Goal: Information Seeking & Learning: Learn about a topic

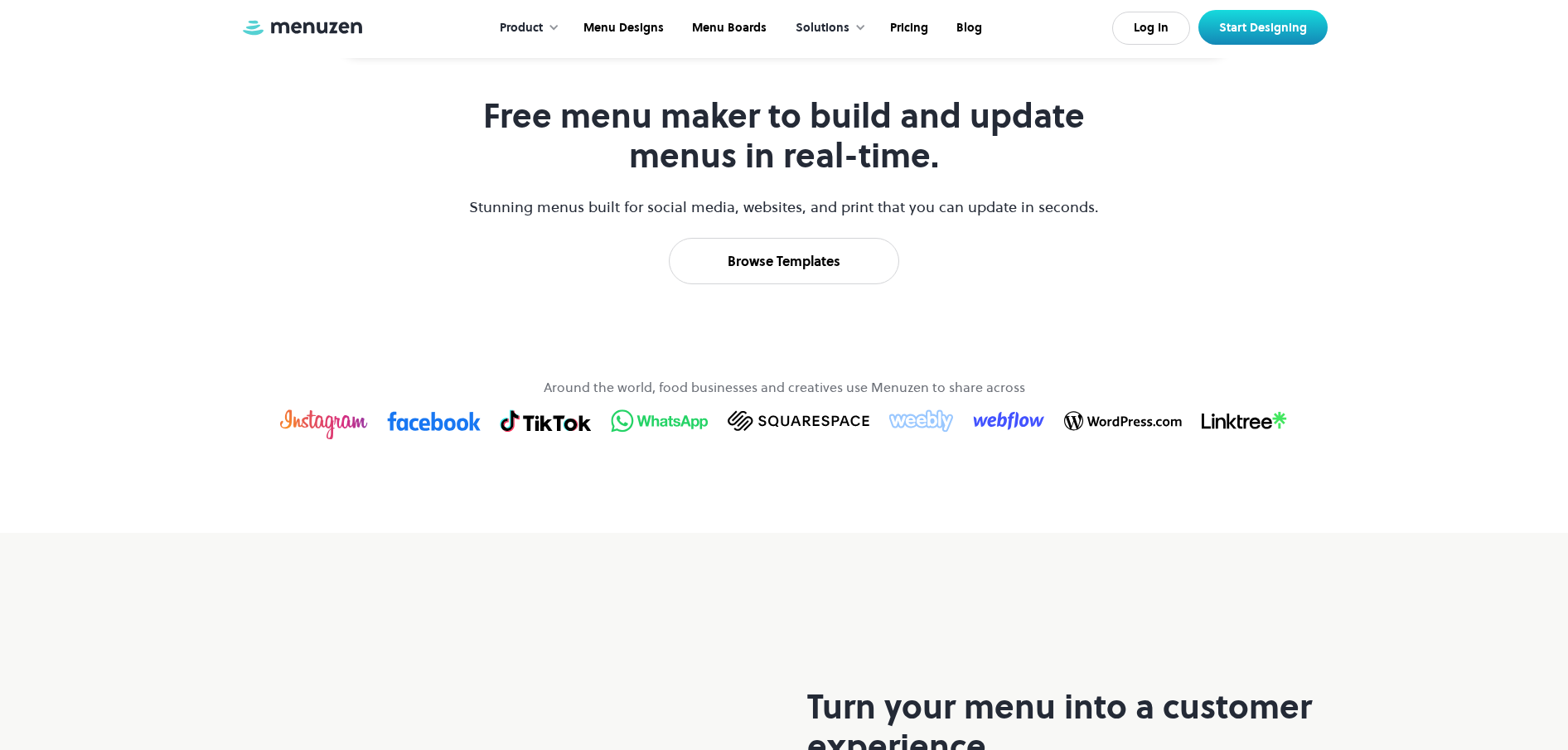
scroll to position [787, 0]
click at [896, 32] on link "Pricing" at bounding box center [907, 28] width 67 height 52
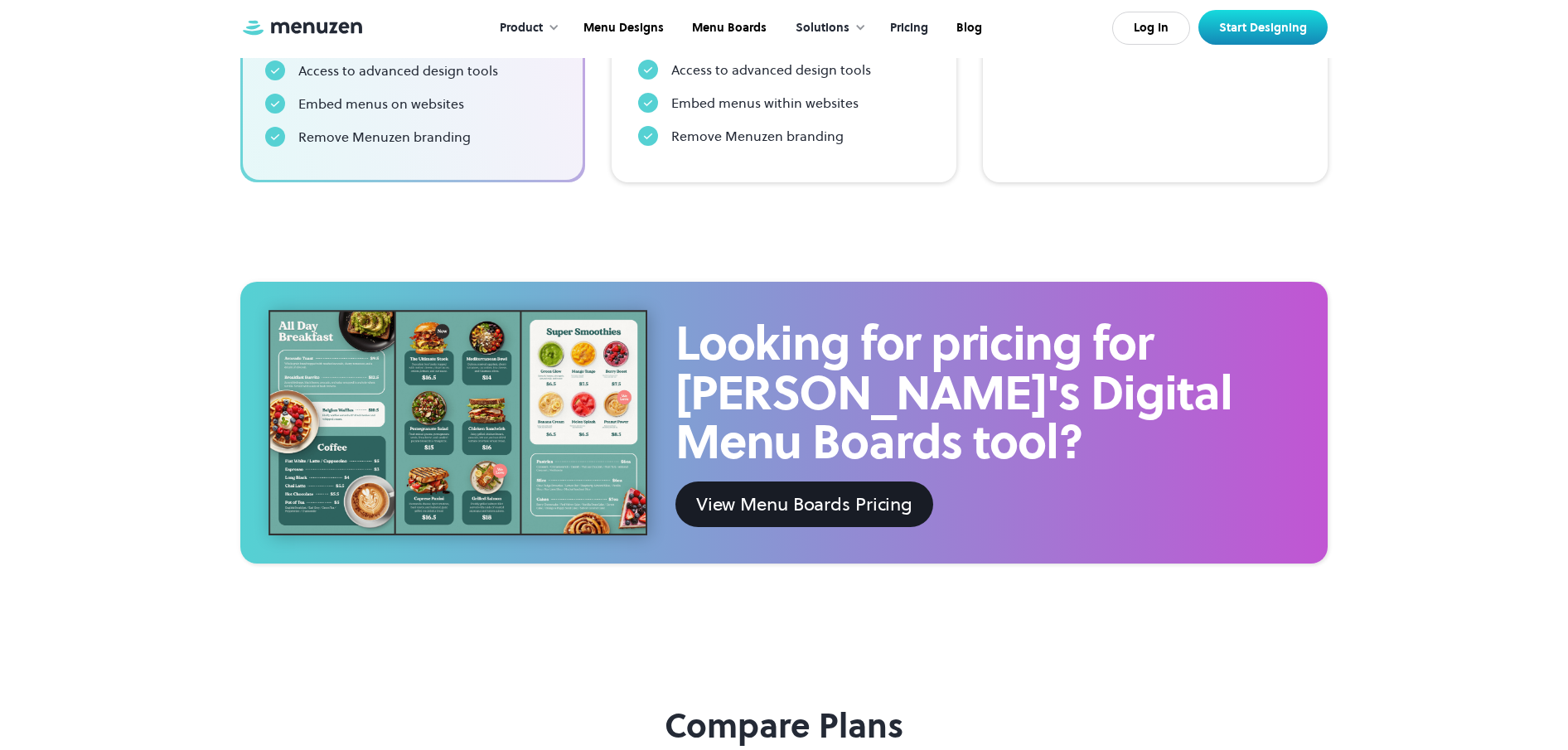
scroll to position [754, 0]
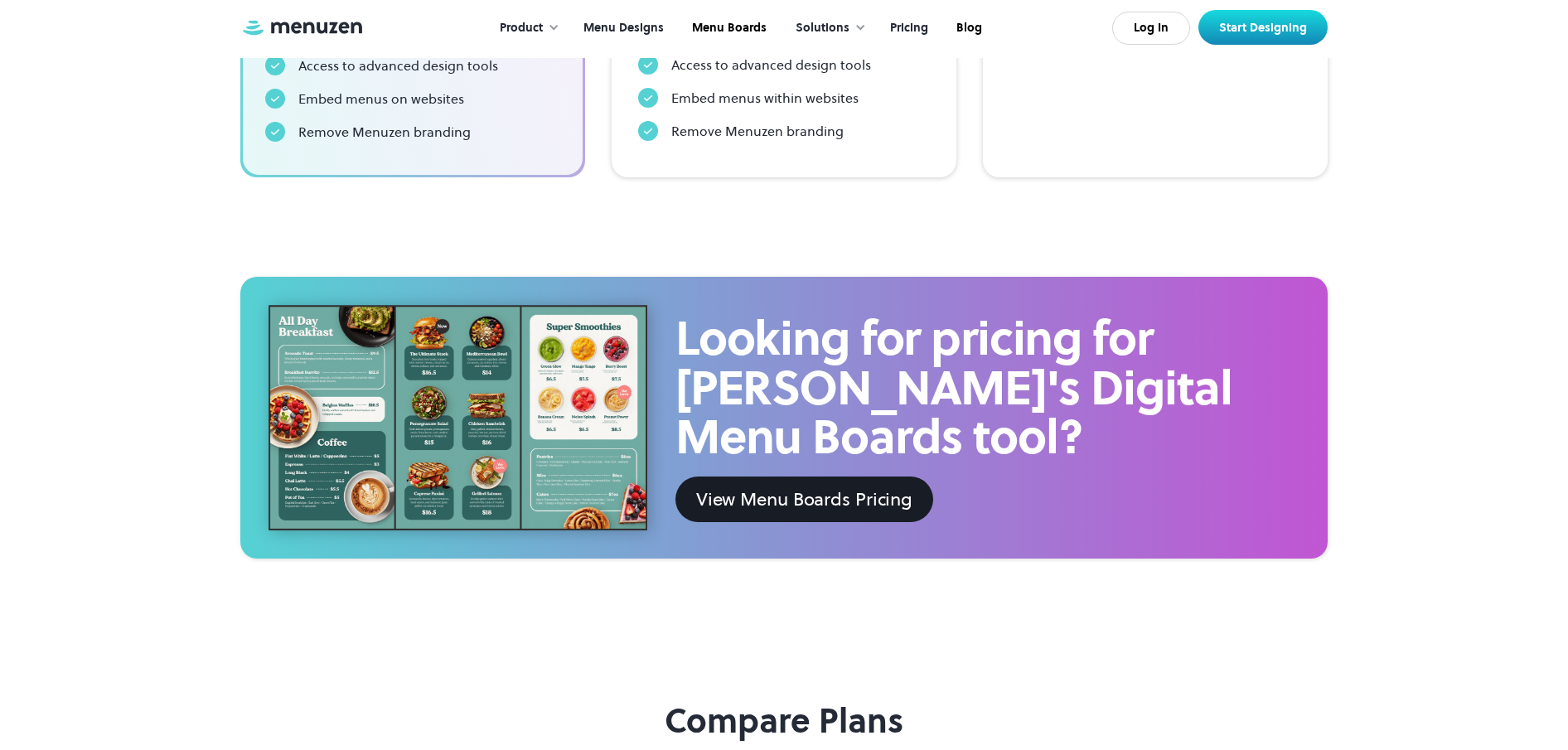
click at [616, 39] on link "Menu Designs" at bounding box center [622, 28] width 109 height 52
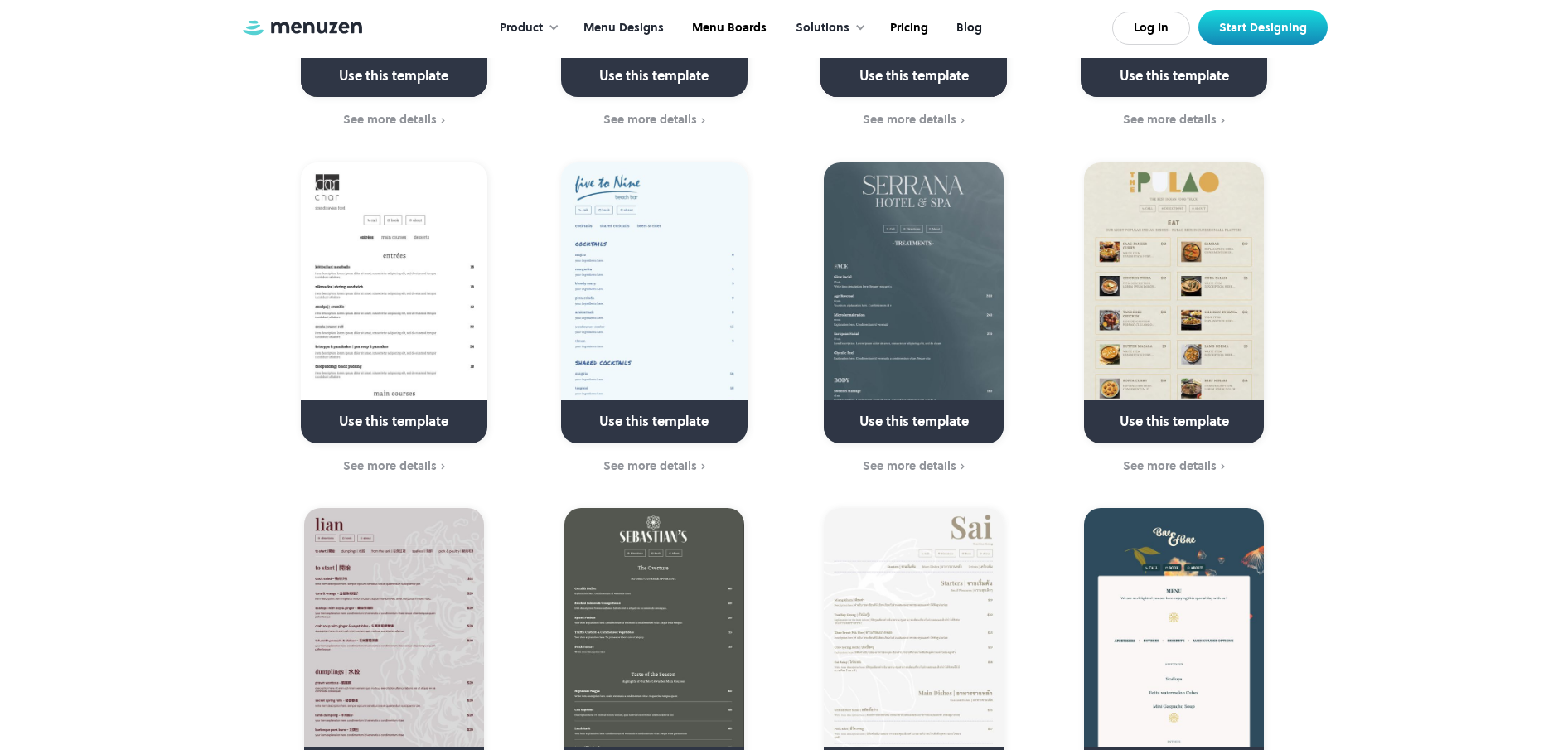
scroll to position [2775, 0]
